Goal: Task Accomplishment & Management: Complete application form

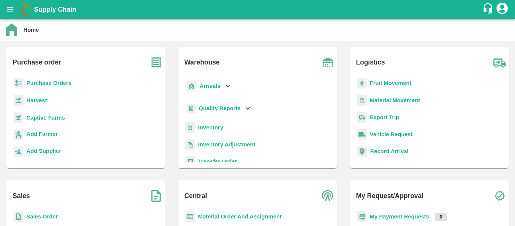
click at [45, 83] on b "Purchase Orders" at bounding box center [48, 83] width 45 height 6
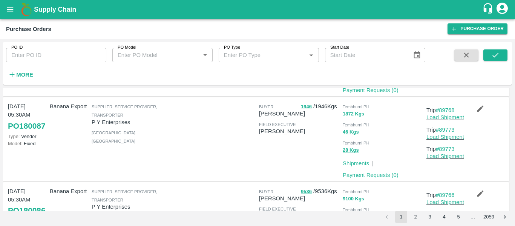
scroll to position [513, 0]
click at [443, 110] on link "#89768" at bounding box center [445, 110] width 19 height 6
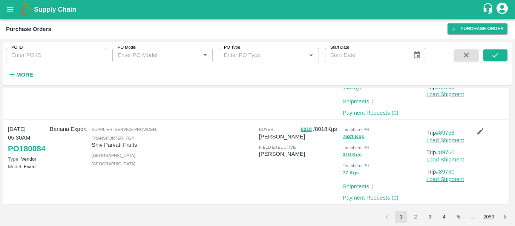
scroll to position [745, 0]
click at [441, 132] on link "#89758" at bounding box center [445, 133] width 19 height 6
click at [414, 217] on button "2" at bounding box center [415, 217] width 12 height 12
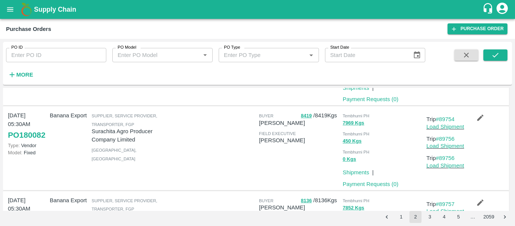
scroll to position [81, 0]
click at [443, 118] on link "#89754" at bounding box center [445, 119] width 19 height 6
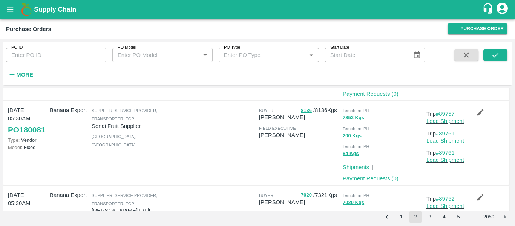
scroll to position [171, 0]
click at [448, 115] on link "#89757" at bounding box center [445, 113] width 19 height 6
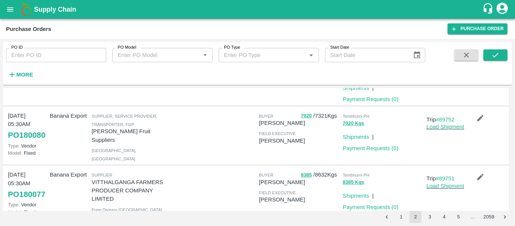
scroll to position [250, 0]
click at [447, 118] on link "#89752" at bounding box center [445, 119] width 19 height 6
click at [448, 117] on link "#89752" at bounding box center [445, 119] width 19 height 6
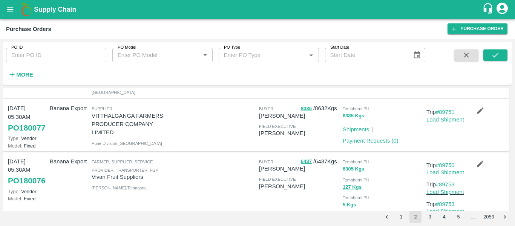
scroll to position [316, 0]
click at [449, 115] on link "#89751" at bounding box center [445, 112] width 19 height 6
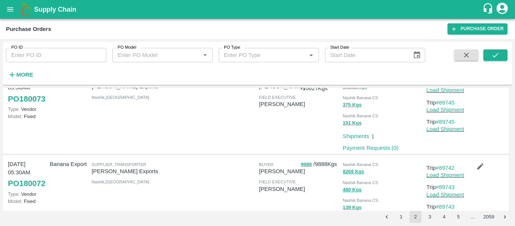
scroll to position [709, 0]
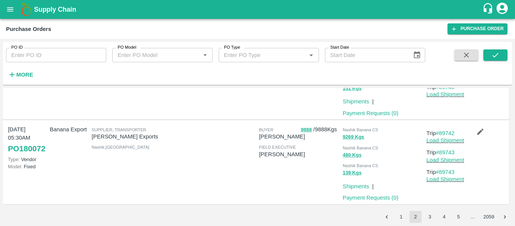
click at [426, 218] on button "3" at bounding box center [430, 217] width 12 height 12
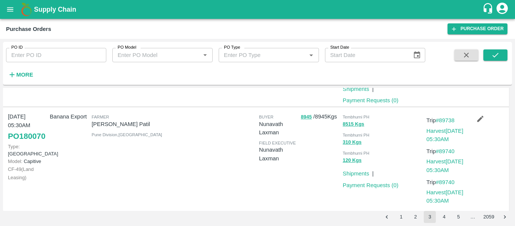
scroll to position [79, 0]
click at [444, 121] on link "#89738" at bounding box center [445, 120] width 19 height 6
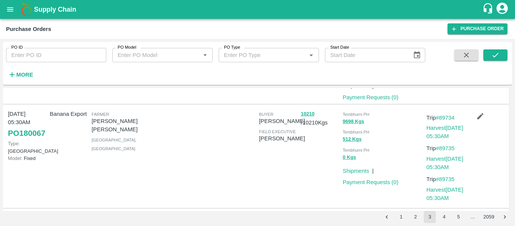
scroll to position [271, 0]
click at [447, 115] on link "#89734" at bounding box center [445, 118] width 19 height 6
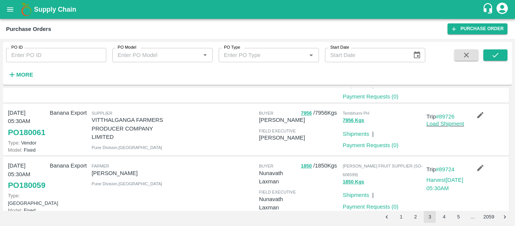
scroll to position [715, 0]
click at [447, 116] on link "#89726" at bounding box center [445, 117] width 19 height 6
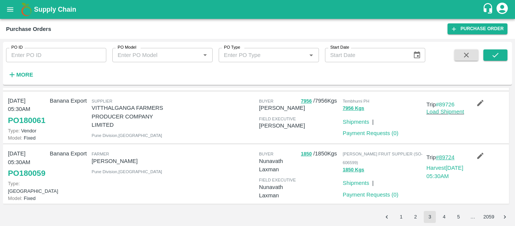
click at [443, 154] on link "#89724" at bounding box center [445, 157] width 19 height 6
click at [444, 220] on button "4" at bounding box center [444, 217] width 12 height 12
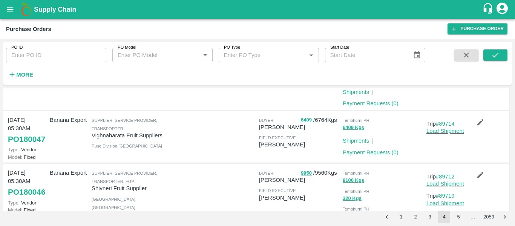
scroll to position [331, 0]
click at [443, 120] on link "#89714" at bounding box center [445, 123] width 19 height 6
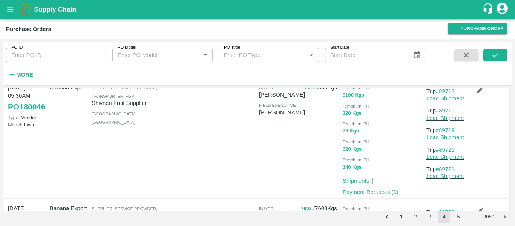
scroll to position [416, 0]
click at [451, 94] on link "#89712" at bounding box center [445, 91] width 19 height 6
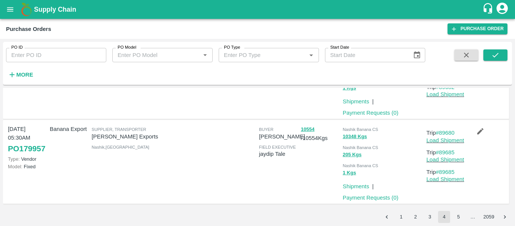
scroll to position [763, 0]
click at [455, 214] on button "5" at bounding box center [458, 217] width 12 height 12
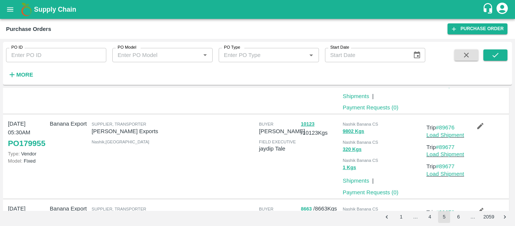
scroll to position [0, 0]
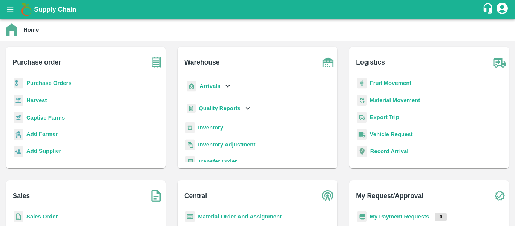
click at [388, 85] on b "Fruit Movement" at bounding box center [391, 83] width 42 height 6
click at [220, 82] on div "Arrivals" at bounding box center [208, 86] width 47 height 17
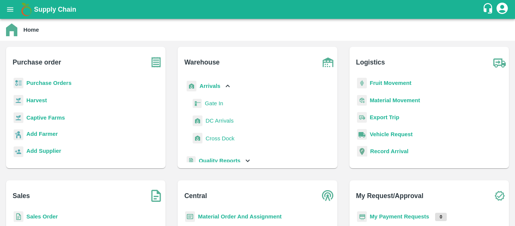
click at [205, 121] on span "DC Arrivals" at bounding box center [219, 120] width 28 height 8
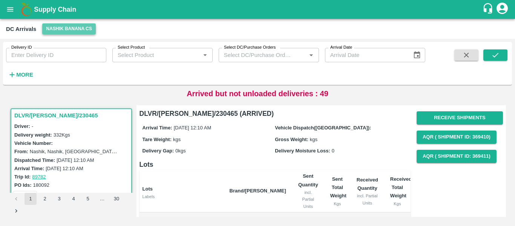
click at [61, 30] on button "Nashik Banana CS" at bounding box center [69, 28] width 54 height 11
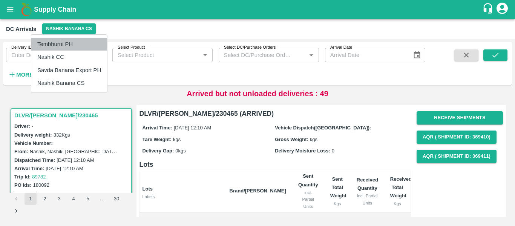
click at [58, 46] on li "Tembhurni PH" at bounding box center [69, 44] width 76 height 13
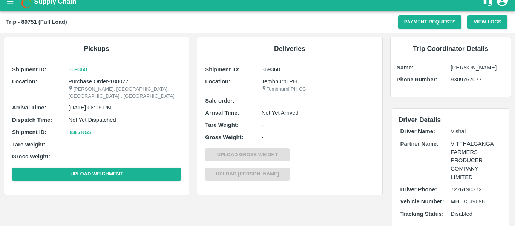
scroll to position [9, 0]
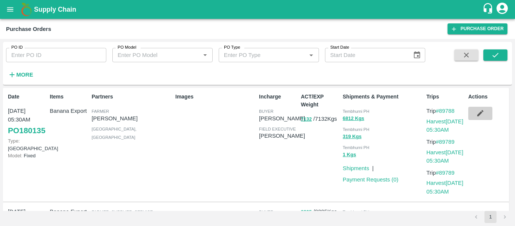
click at [480, 110] on icon "button" at bounding box center [480, 113] width 8 height 8
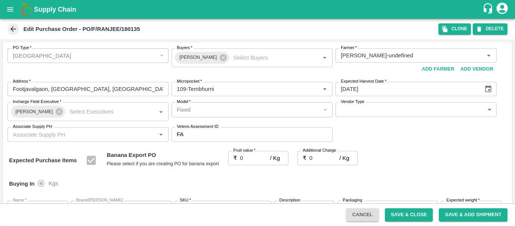
type input "Ranjeet Suresh Navale-undefined"
type input "109-Tembhurni"
type input "Banana Export"
type input "FARM EXPRESS"
type input "13 kg M N-CHL 4 Hand"
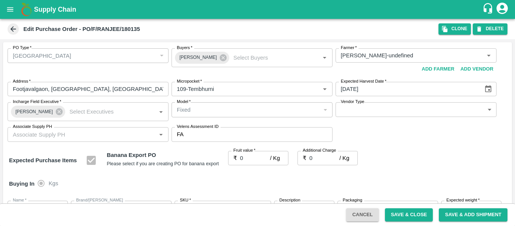
type input "NA"
type input "Banana Export"
type input "FARM EXPRESS"
type input "13 kg M N-CHL 5 Hand"
type input "NA"
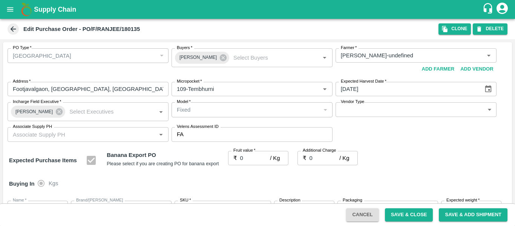
type input "Banana Export"
type input "FARM EXPRESS"
type input "13 kg M N-CHL 6 Hand"
type input "NA"
type input "Banana Export"
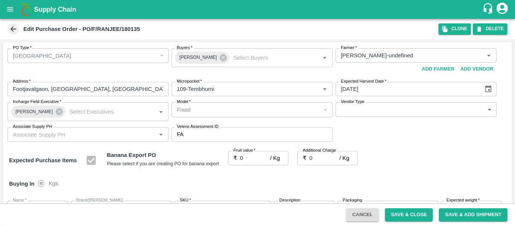
type input "FARM EXPRESS"
type input "13 kg M N-CHL 8 Hand"
type input "NA"
type input "Banana Export"
type input "FARM EXPRESS"
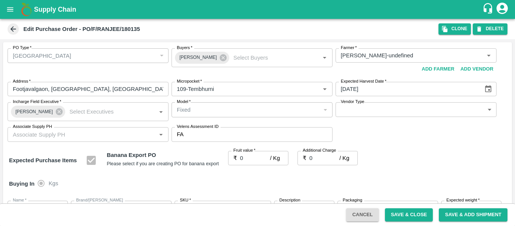
type input "13 kg M N-CHL CL"
type input "NA"
type input "Banana Export"
type input "FARM EXPRESS"
type input "C Class"
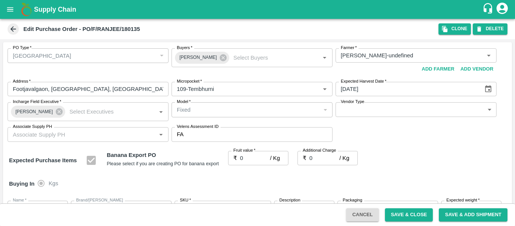
type input "NA"
type input "Banana Export"
type input "FARM EXPRESS"
type input "PHR Kg"
type input "NA"
